Goal: Task Accomplishment & Management: Complete application form

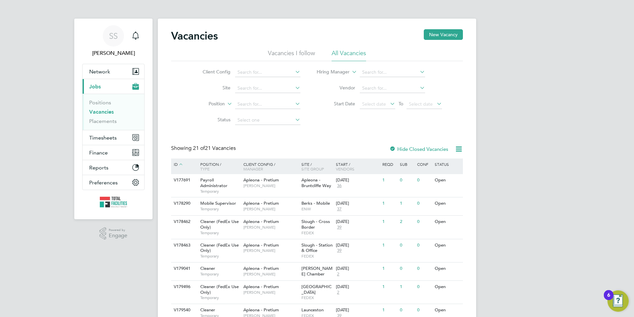
click at [92, 112] on link "Vacancies" at bounding box center [101, 111] width 25 height 6
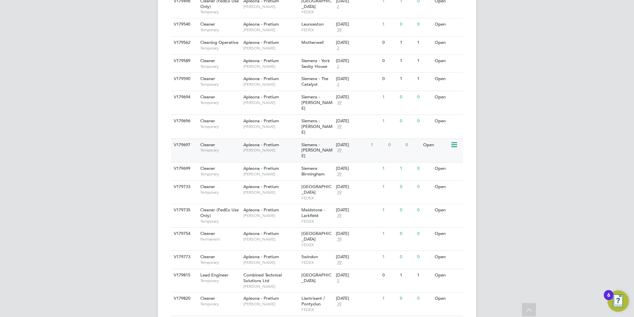
scroll to position [304, 0]
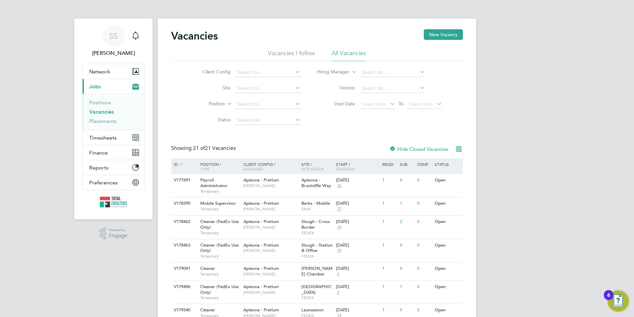
click at [96, 108] on link "Vacancies" at bounding box center [101, 111] width 25 height 6
click at [100, 111] on link "Vacancies" at bounding box center [101, 111] width 25 height 6
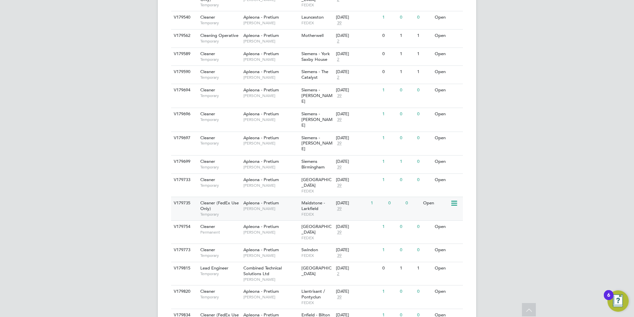
scroll to position [304, 0]
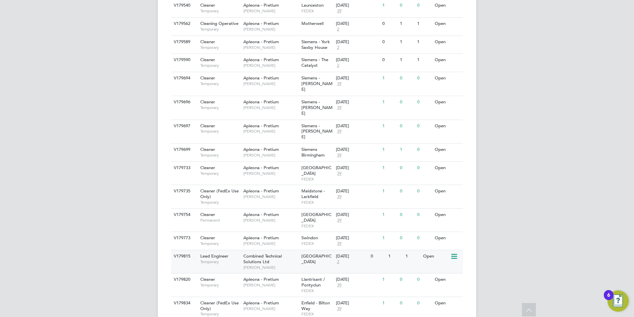
click at [233, 250] on div "Lead Engineer Temporary" at bounding box center [218, 258] width 46 height 17
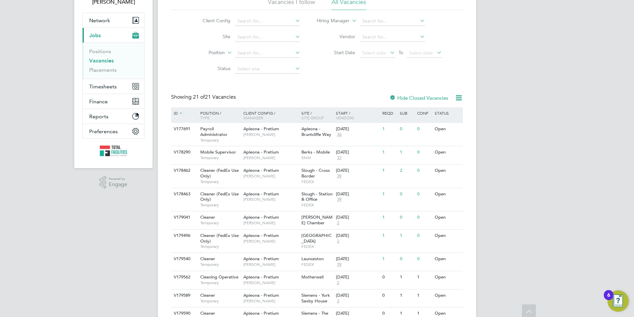
scroll to position [0, 0]
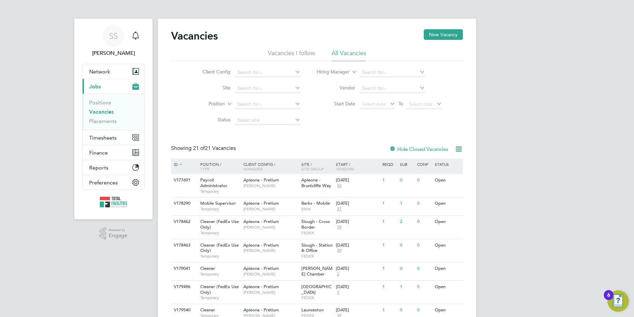
click at [104, 110] on link "Vacancies" at bounding box center [101, 111] width 25 height 6
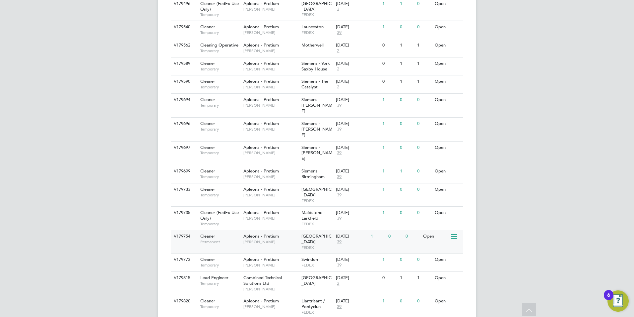
scroll to position [271, 0]
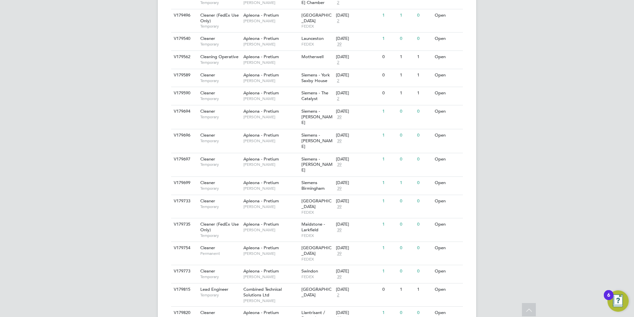
click at [529, 307] on icon at bounding box center [530, 310] width 12 height 15
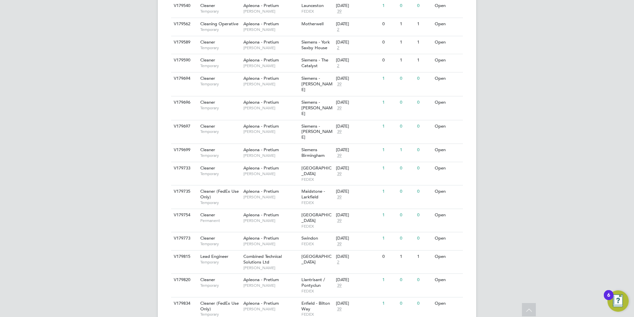
scroll to position [304, 0]
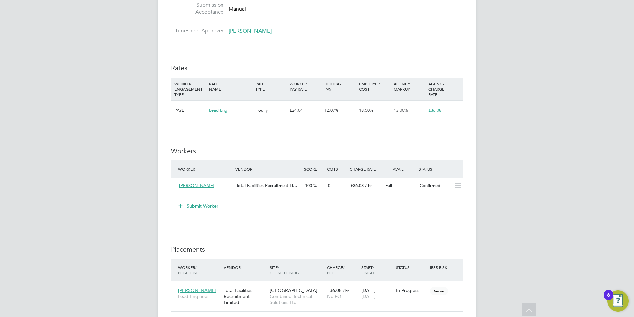
scroll to position [564, 0]
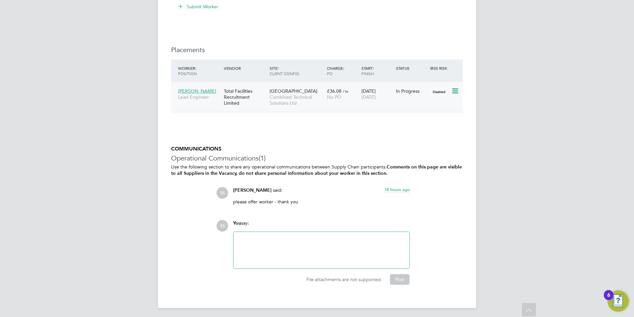
click at [325, 99] on div "Paddington Central Combined Technical Solutions Ltd" at bounding box center [296, 97] width 57 height 25
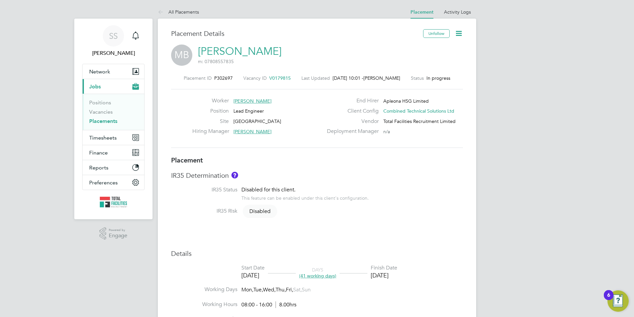
click at [225, 53] on link "Mitchell Bennett" at bounding box center [240, 51] width 84 height 13
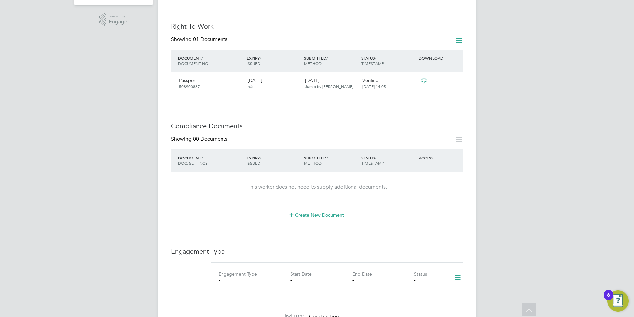
scroll to position [265, 0]
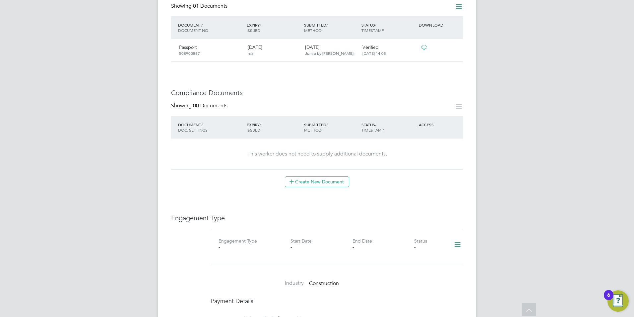
click at [457, 238] on icon at bounding box center [458, 244] width 12 height 15
click at [412, 265] on li "Add Engagement Type" at bounding box center [423, 266] width 75 height 9
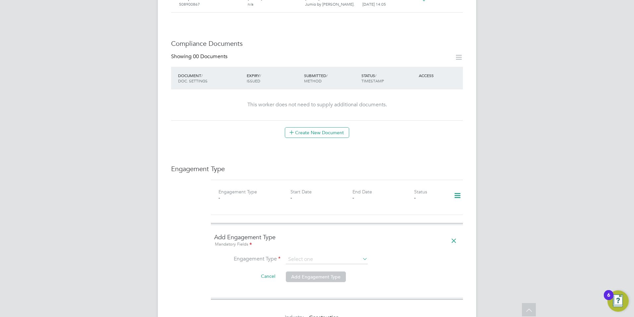
scroll to position [365, 0]
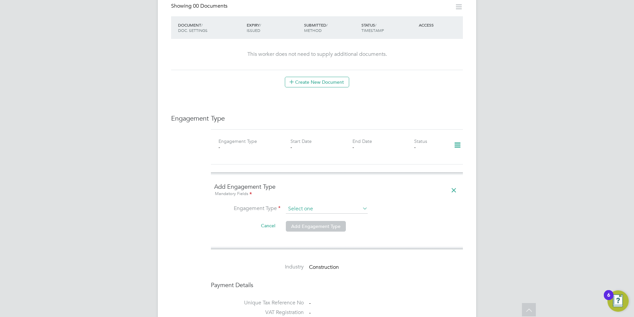
click at [311, 204] on input at bounding box center [327, 208] width 82 height 9
click at [299, 243] on li "Umbrella" at bounding box center [327, 241] width 83 height 10
type input "Umbrella"
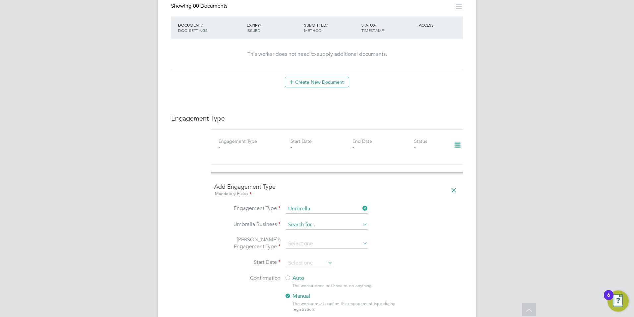
click at [298, 220] on input at bounding box center [327, 224] width 82 height 9
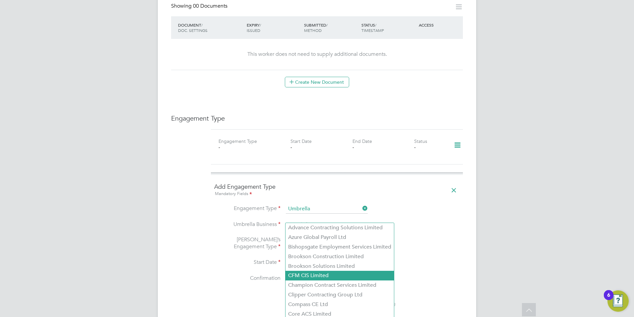
scroll to position [431, 0]
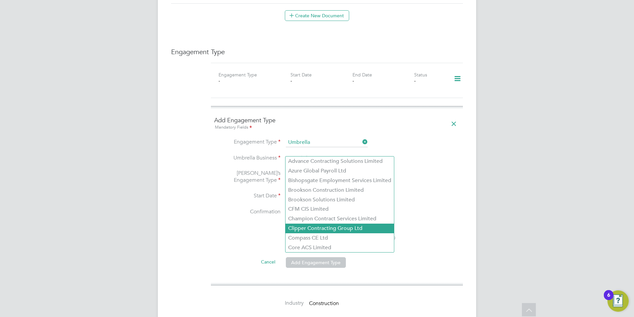
click at [302, 228] on li "Clipper Contracting Group Ltd" at bounding box center [340, 228] width 108 height 10
type input "Clipper Contracting Group Ltd"
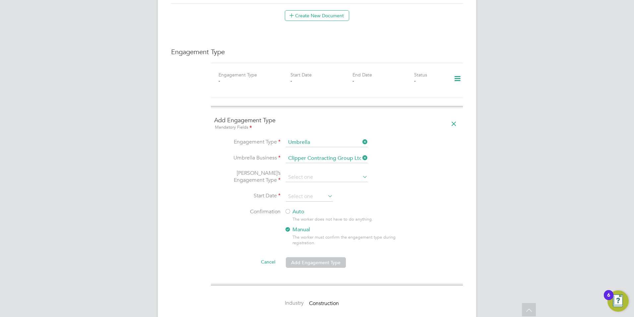
click at [302, 170] on li "[PERSON_NAME]’s Engagement Type" at bounding box center [337, 181] width 246 height 22
click at [301, 173] on input at bounding box center [327, 177] width 82 height 9
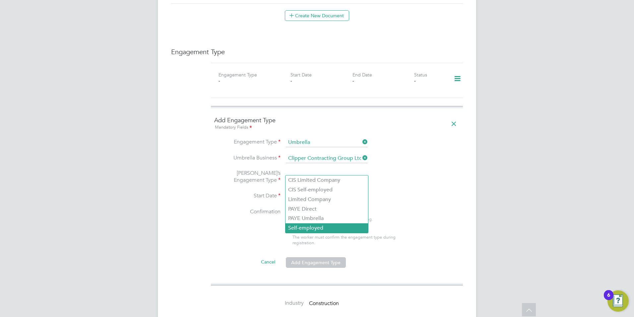
click at [301, 228] on li "Self-employed" at bounding box center [327, 228] width 83 height 10
type input "Self-employed"
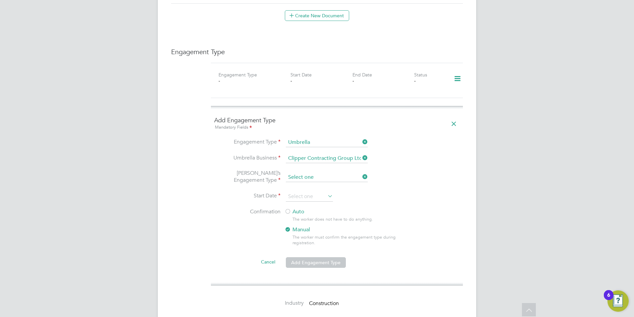
click at [302, 173] on input at bounding box center [327, 177] width 82 height 9
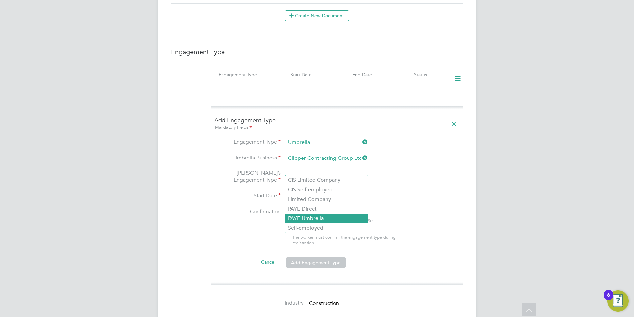
click at [296, 218] on li "PAYE Umbrella" at bounding box center [327, 218] width 83 height 10
type input "PAYE Umbrella"
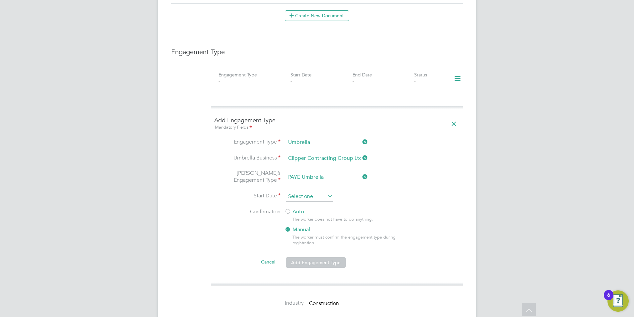
click at [298, 191] on input at bounding box center [309, 196] width 47 height 10
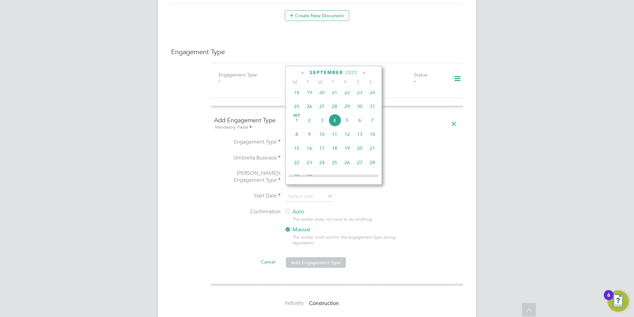
click at [311, 126] on span "2" at bounding box center [309, 120] width 13 height 13
type input "[DATE]"
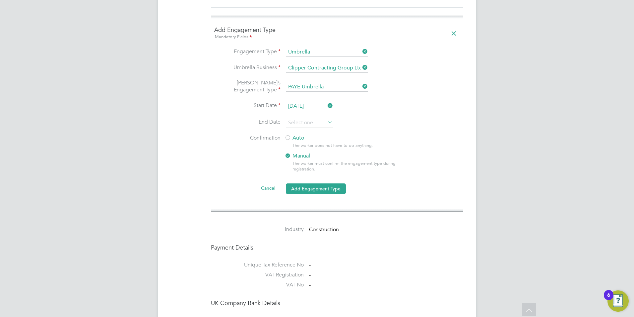
scroll to position [531, 0]
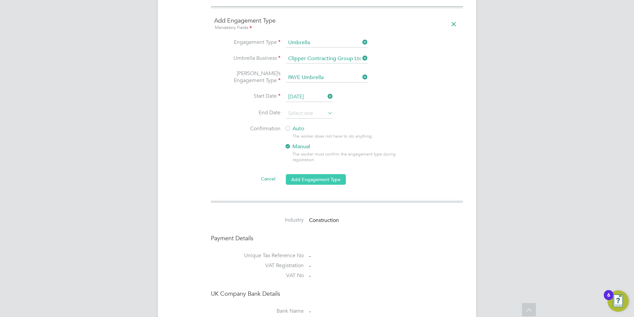
click at [312, 174] on button "Add Engagement Type" at bounding box center [316, 179] width 60 height 11
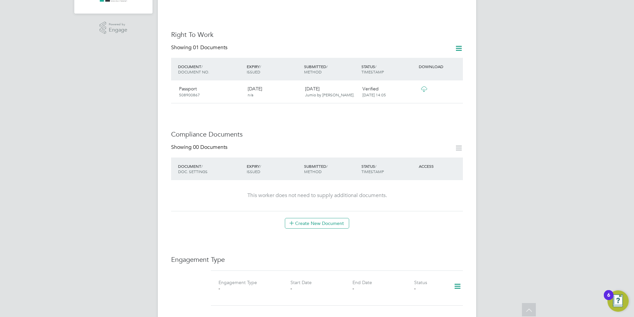
scroll to position [165, 0]
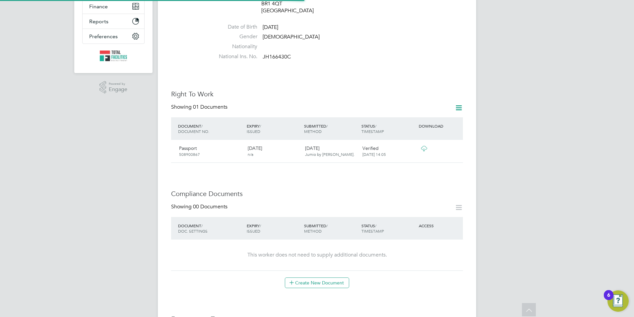
click at [455, 104] on icon at bounding box center [459, 108] width 8 height 8
click at [334, 90] on h3 "Right To Work" at bounding box center [317, 94] width 292 height 9
click at [212, 150] on div "Passport [PASSPORT]" at bounding box center [211, 150] width 69 height 17
click at [428, 146] on icon at bounding box center [424, 148] width 8 height 5
click at [456, 104] on icon at bounding box center [459, 108] width 8 height 8
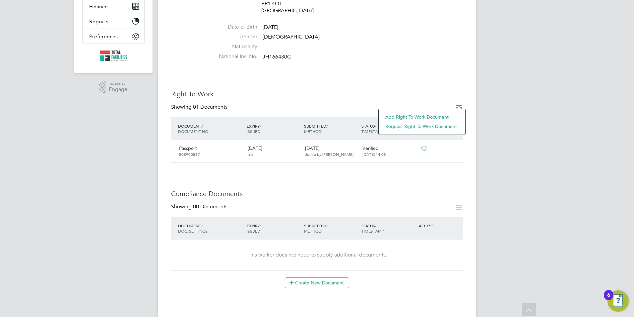
click at [408, 117] on li "Add Right To Work Document" at bounding box center [422, 116] width 80 height 9
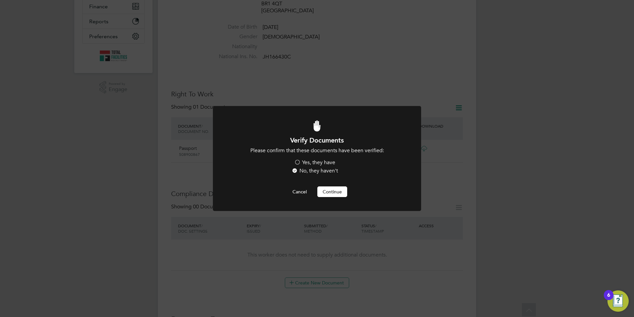
scroll to position [0, 0]
click at [300, 161] on label "Yes, they have" at bounding box center [314, 162] width 41 height 7
click at [0, 0] on input "Yes, they have" at bounding box center [0, 0] width 0 height 0
click at [330, 195] on button "Continue" at bounding box center [333, 191] width 30 height 11
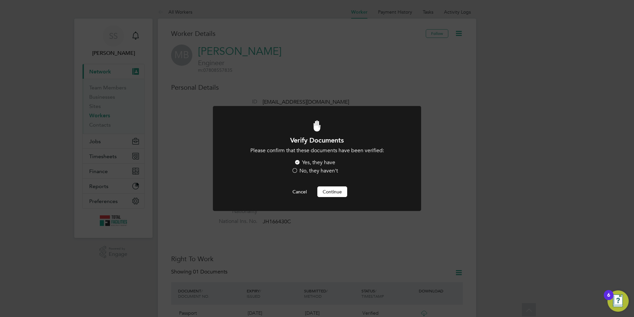
scroll to position [165, 0]
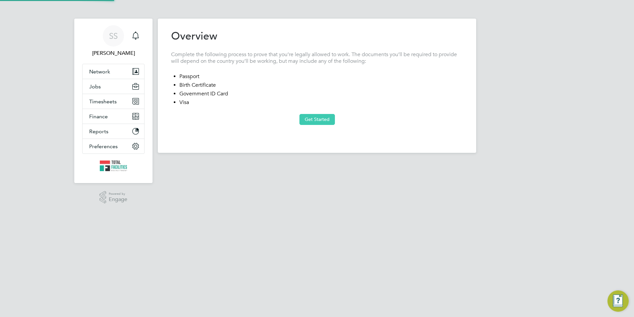
click at [319, 119] on button "Get Started" at bounding box center [318, 119] width 36 height 11
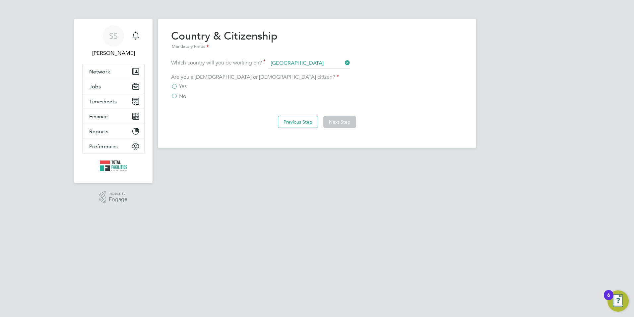
click at [175, 86] on label "Yes" at bounding box center [179, 86] width 16 height 7
click at [0, 0] on input "Yes" at bounding box center [0, 0] width 0 height 0
click at [334, 121] on button "Next Step" at bounding box center [339, 122] width 33 height 12
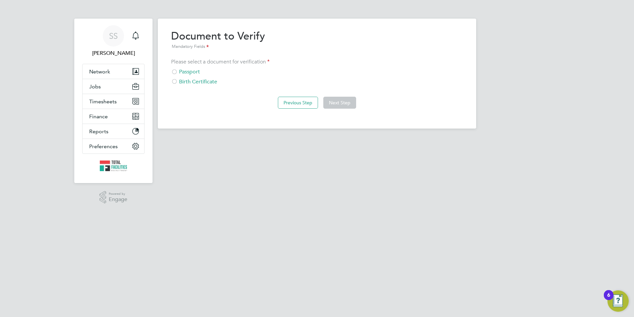
click at [175, 71] on div at bounding box center [174, 72] width 7 height 7
click at [339, 102] on button "Next Step" at bounding box center [339, 103] width 33 height 12
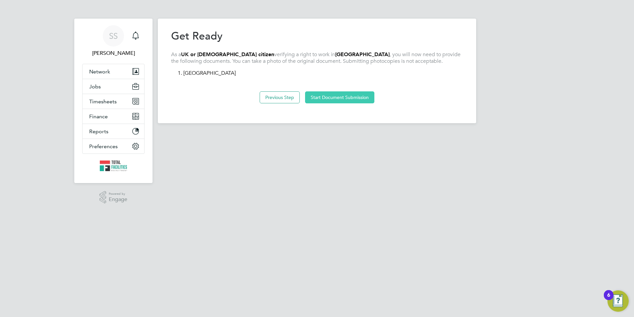
click at [330, 100] on button "Start Document Submission" at bounding box center [339, 97] width 69 height 12
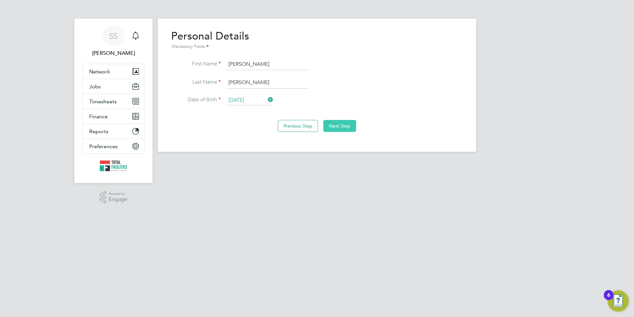
click at [344, 125] on button "Next Step" at bounding box center [339, 126] width 33 height 12
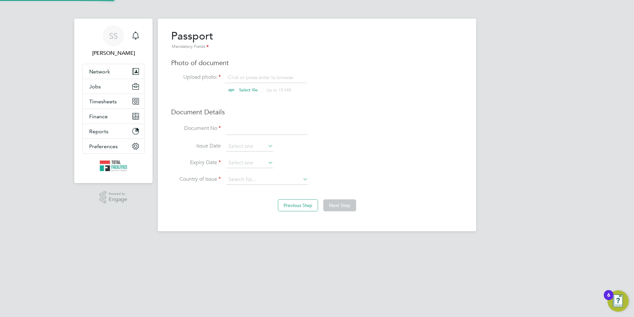
scroll to position [9, 82]
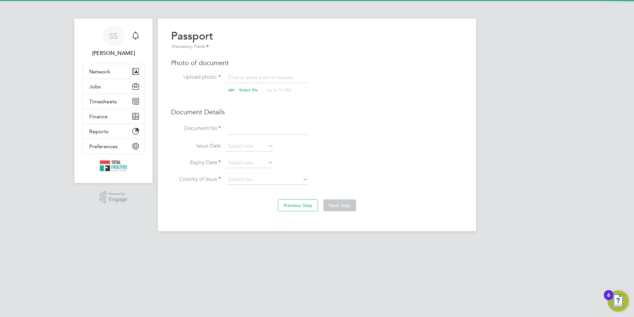
click at [239, 72] on div "Passport Mandatory Fields Photo of document Upload photo: Click or press enter …" at bounding box center [317, 110] width 292 height 162
